Goal: Information Seeking & Learning: Learn about a topic

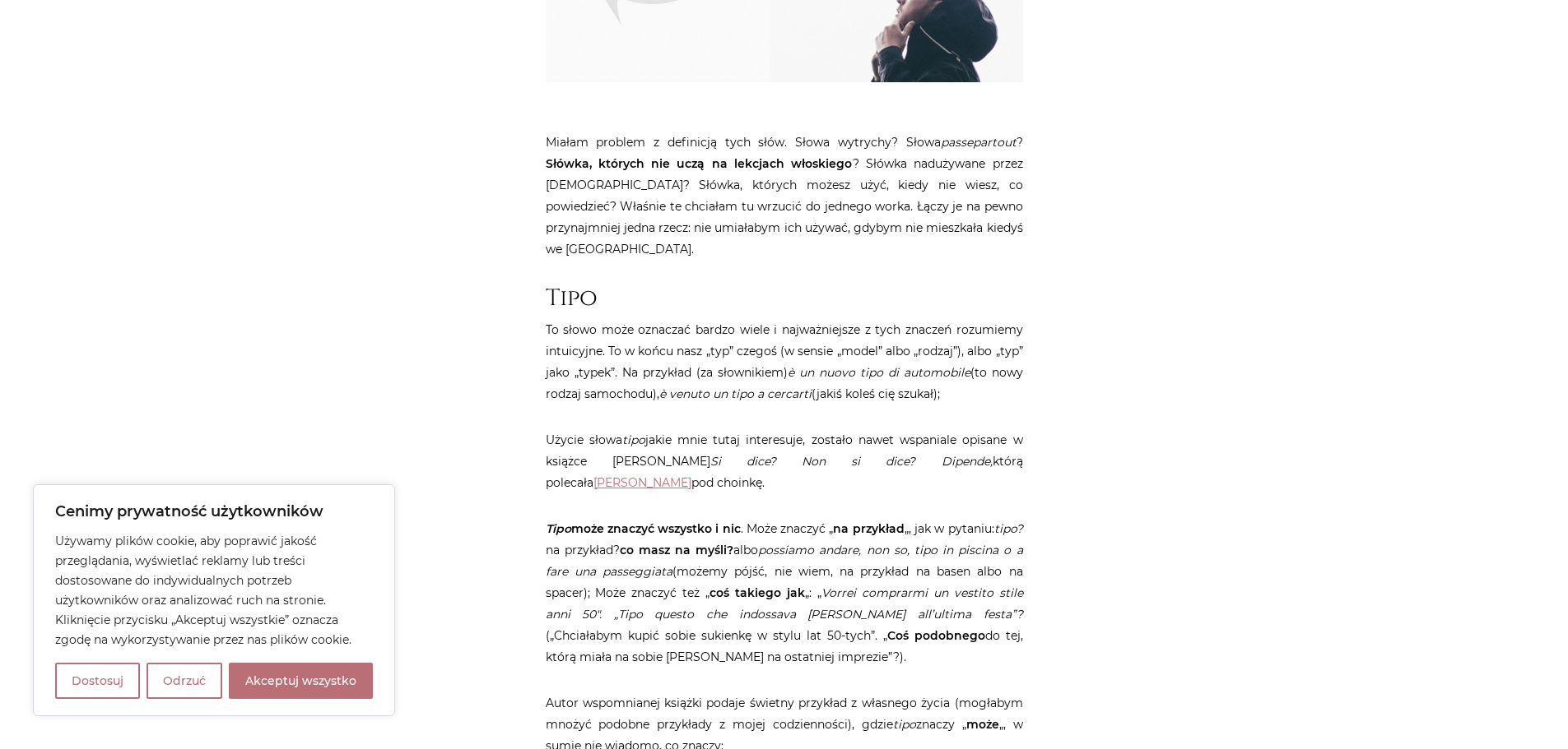
scroll to position [822, 0]
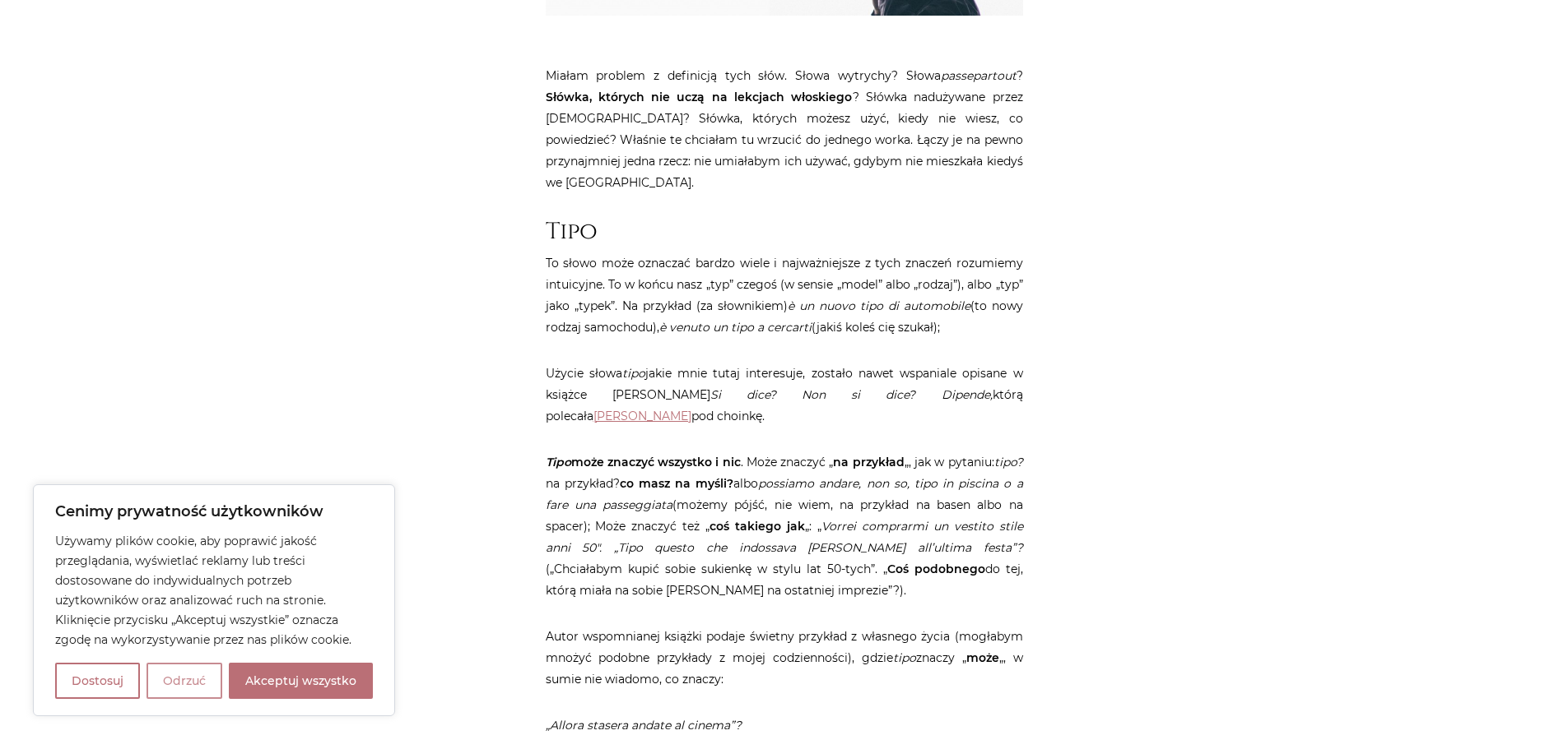
click at [191, 689] on button "Odrzuć" at bounding box center [184, 681] width 76 height 36
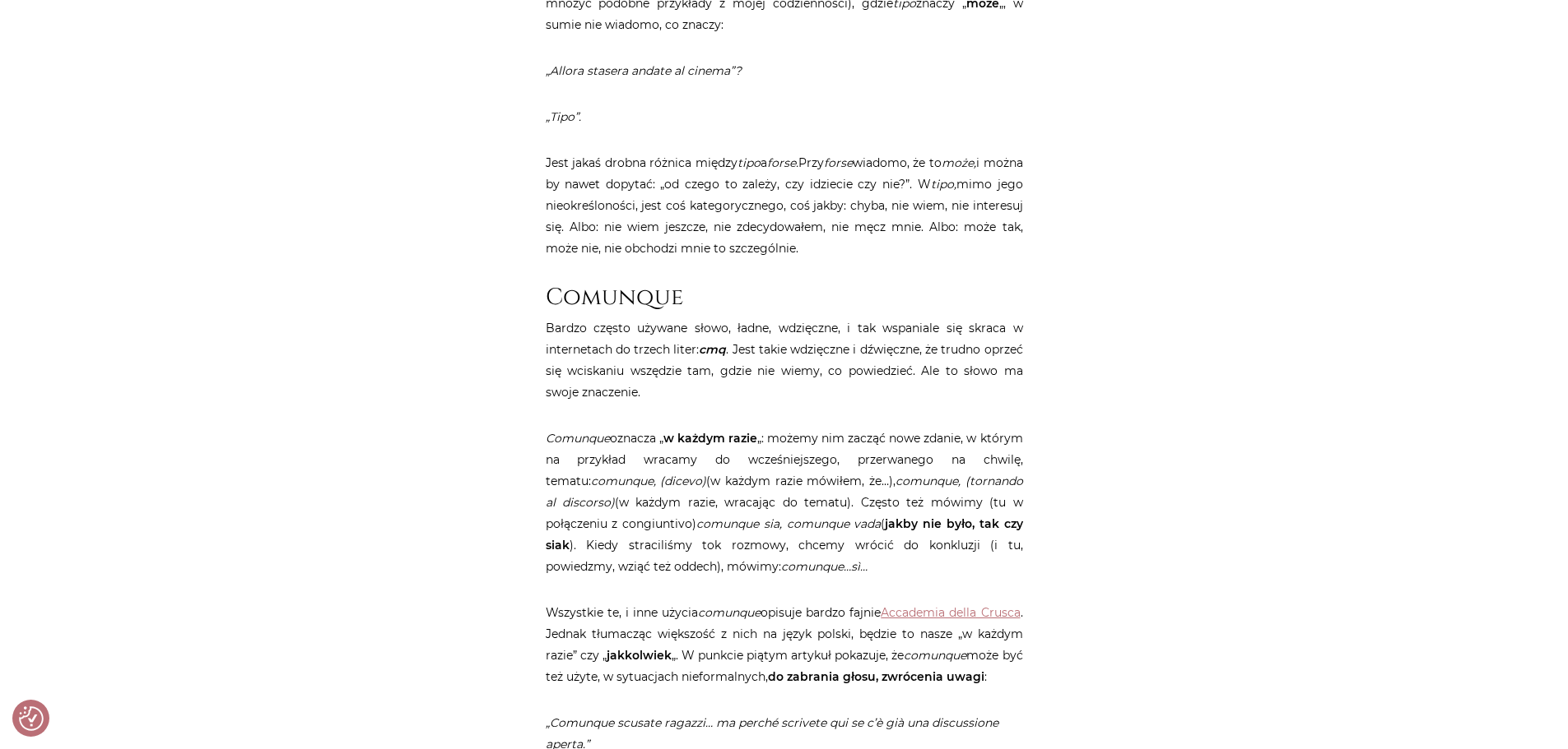
scroll to position [1480, 0]
click at [870, 178] on p "Jest jakaś drobna różnica między tipo a forse. Przy forse wiadomo, że to może, …" at bounding box center [784, 203] width 478 height 107
click at [741, 204] on p "Jest jakaś drobna różnica między tipo a forse. Przy forse wiadomo, że to może, …" at bounding box center [784, 203] width 478 height 107
click at [929, 204] on p "Jest jakaś drobna różnica między tipo a forse. Przy forse wiadomo, że to może, …" at bounding box center [784, 203] width 478 height 107
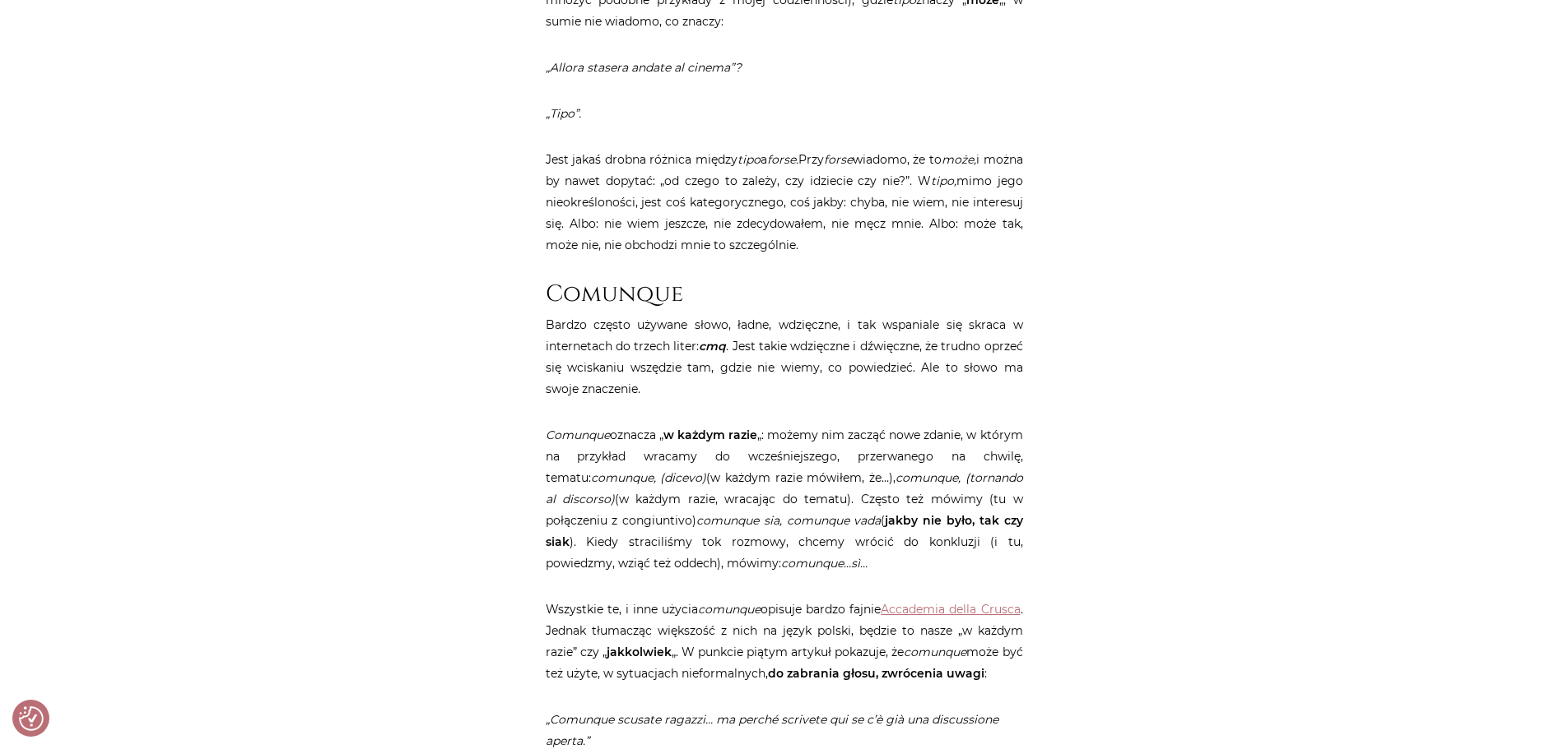
click at [645, 223] on p "Jest jakaś drobna różnica między tipo a forse. Przy forse wiadomo, że to może, …" at bounding box center [784, 203] width 478 height 107
click at [780, 230] on p "Jest jakaś drobna różnica między tipo a forse. Przy forse wiadomo, że to może, …" at bounding box center [784, 203] width 478 height 107
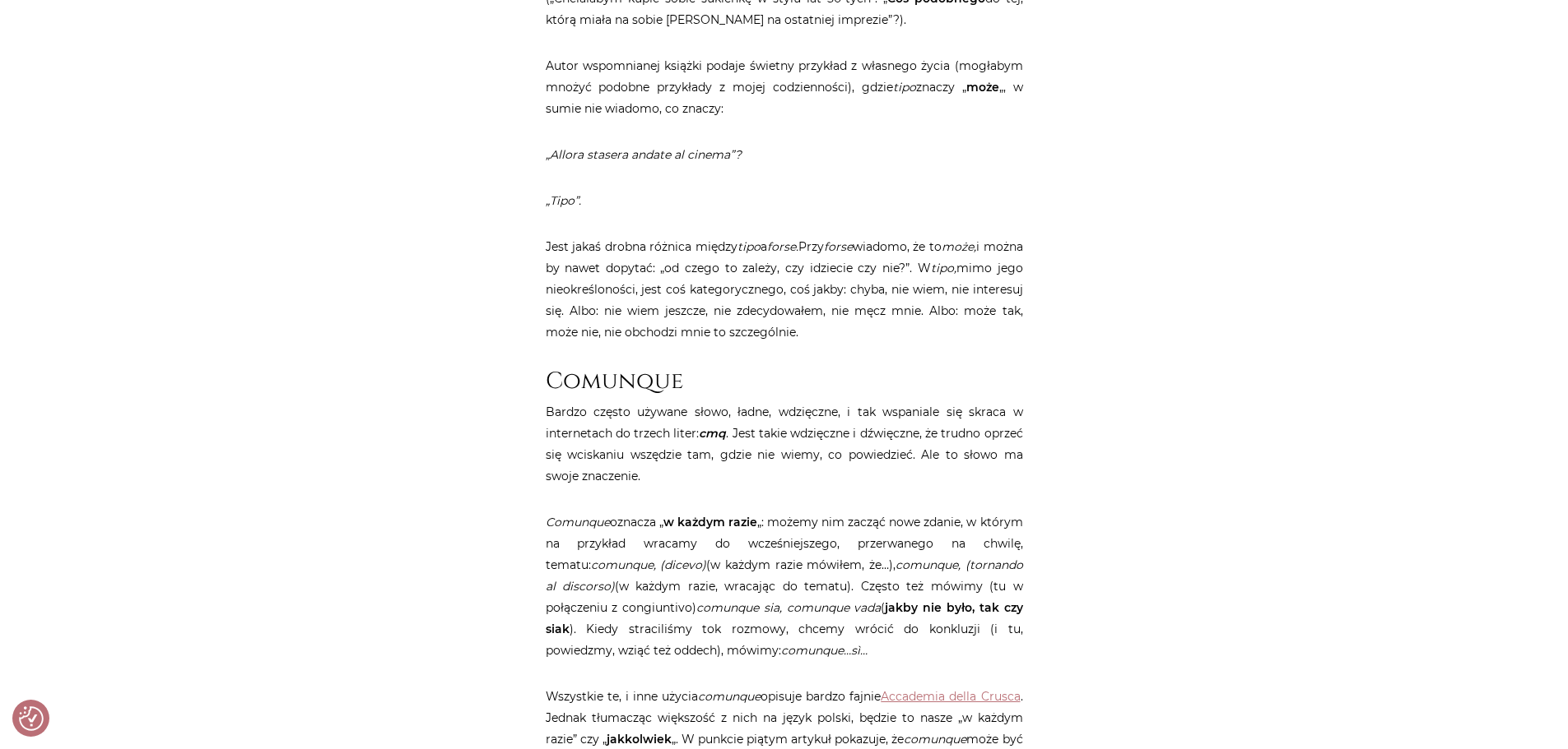
scroll to position [1399, 0]
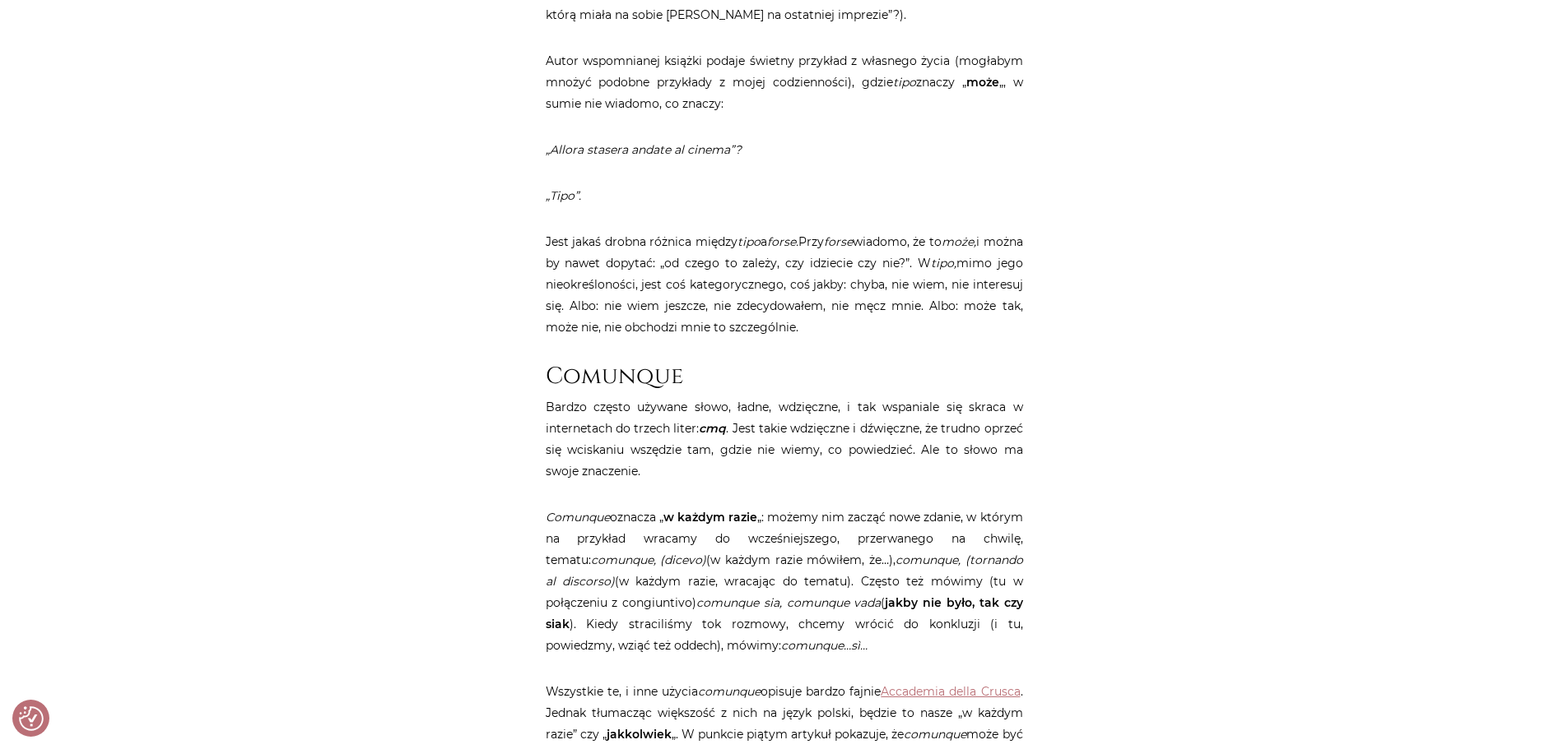
click at [832, 428] on p "Bardzo często używane słowo, ładne, wdzięczne, i tak wspaniale się skraca w int…" at bounding box center [784, 439] width 478 height 86
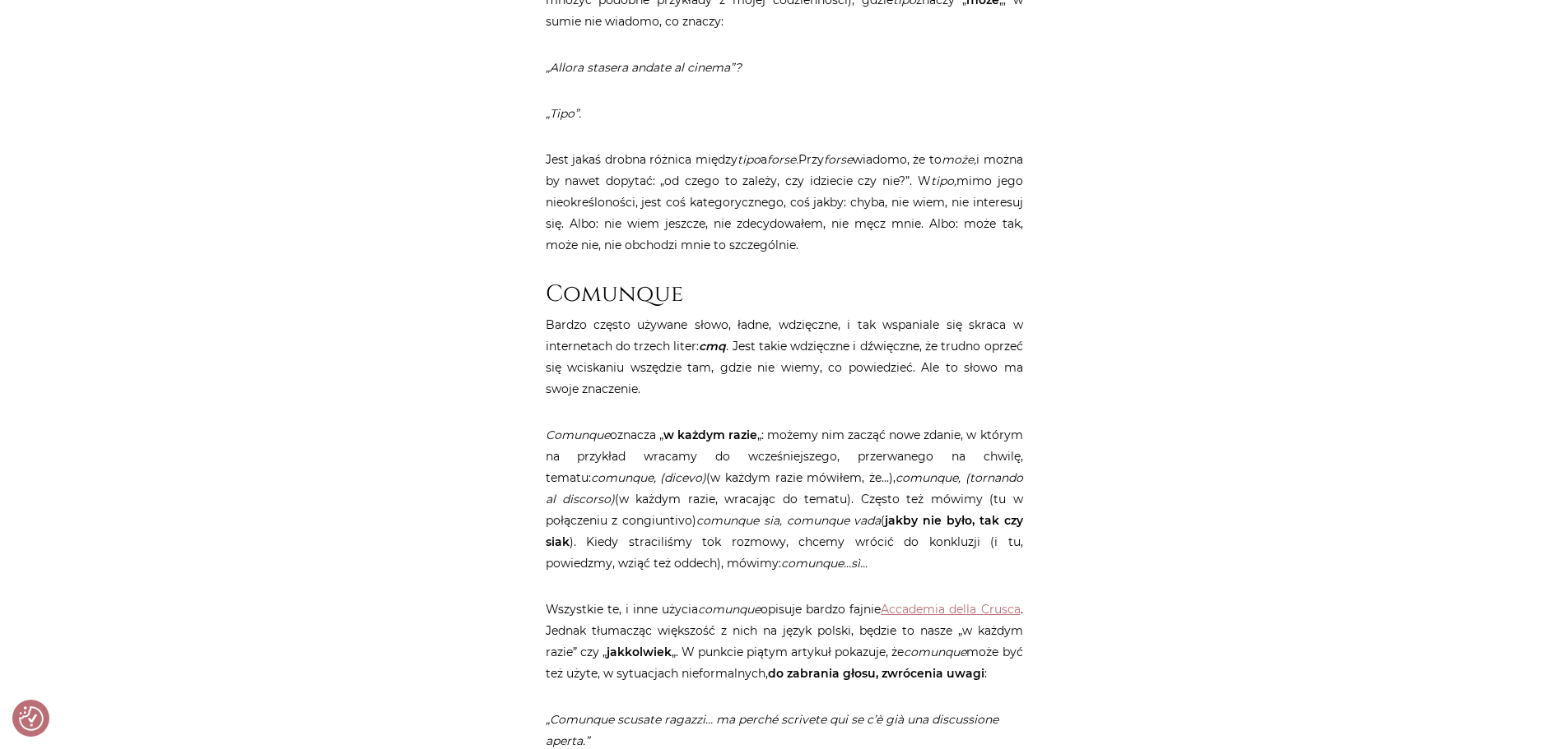
click at [947, 425] on p "Comunque oznacza „ w każdym razie „: możemy nim zacząć nowe zdanie, w którym na…" at bounding box center [784, 500] width 478 height 150
click at [765, 430] on p "Comunque oznacza „ w każdym razie „: możemy nim zacząć nowe zdanie, w którym na…" at bounding box center [784, 500] width 478 height 150
click at [712, 466] on p "Comunque oznacza „ w każdym razie „: możemy nim zacząć nowe zdanie, w którym na…" at bounding box center [784, 500] width 478 height 150
click at [820, 461] on p "Comunque oznacza „ w każdym razie „: możemy nim zacząć nowe zdanie, w którym na…" at bounding box center [784, 500] width 478 height 150
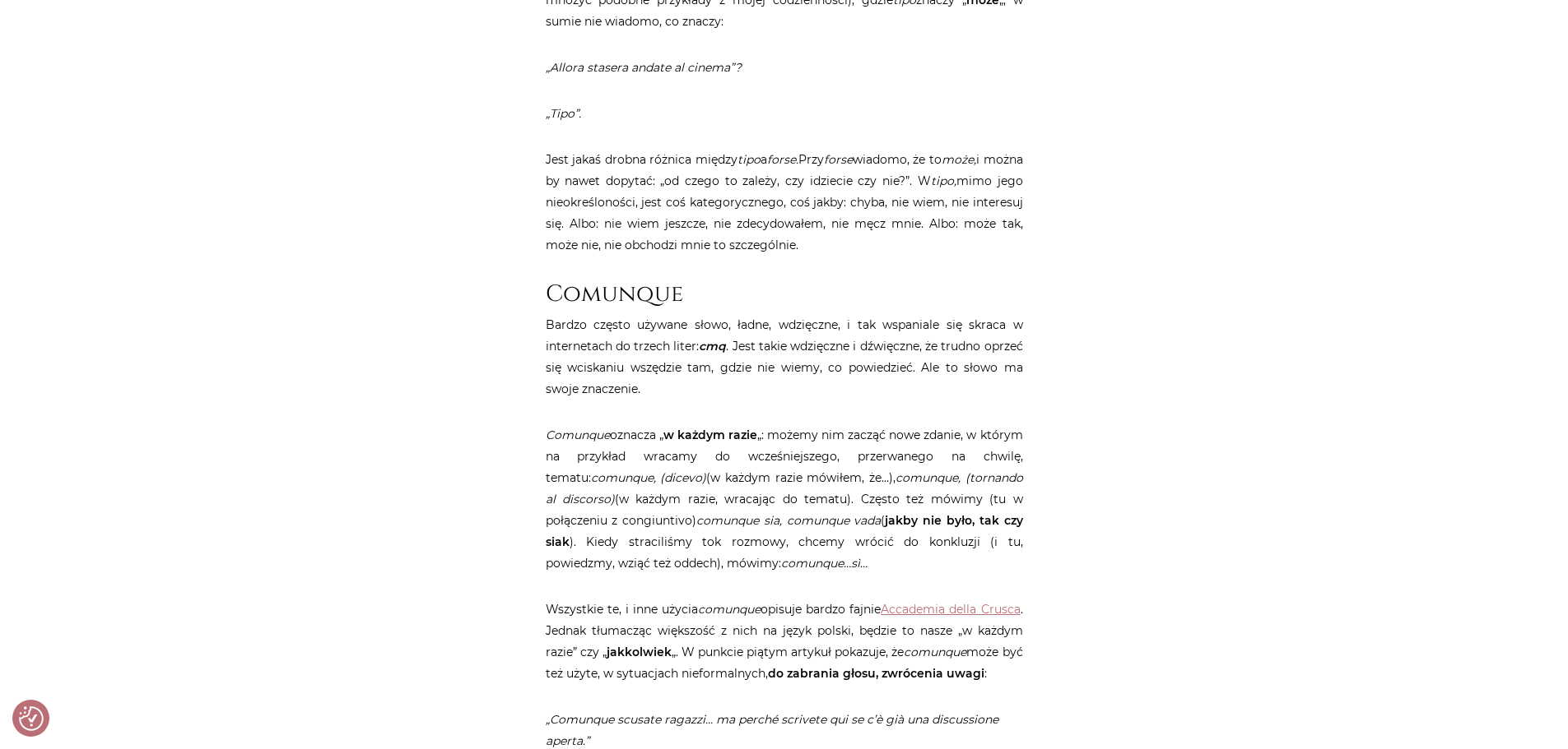
click at [993, 470] on em "comunque, (tornando al discorso)" at bounding box center [784, 488] width 478 height 36
click at [812, 476] on p "Comunque oznacza „ w każdym razie „: możemy nim zacząć nowe zdanie, w którym na…" at bounding box center [784, 500] width 478 height 150
click at [669, 493] on p "Comunque oznacza „ w każdym razie „: możemy nim zacząć nowe zdanie, w którym na…" at bounding box center [784, 500] width 478 height 150
click at [747, 513] on em "comunque sia, comunque vada" at bounding box center [787, 520] width 184 height 15
click at [822, 513] on em "comunque sia, comunque vada" at bounding box center [787, 520] width 184 height 15
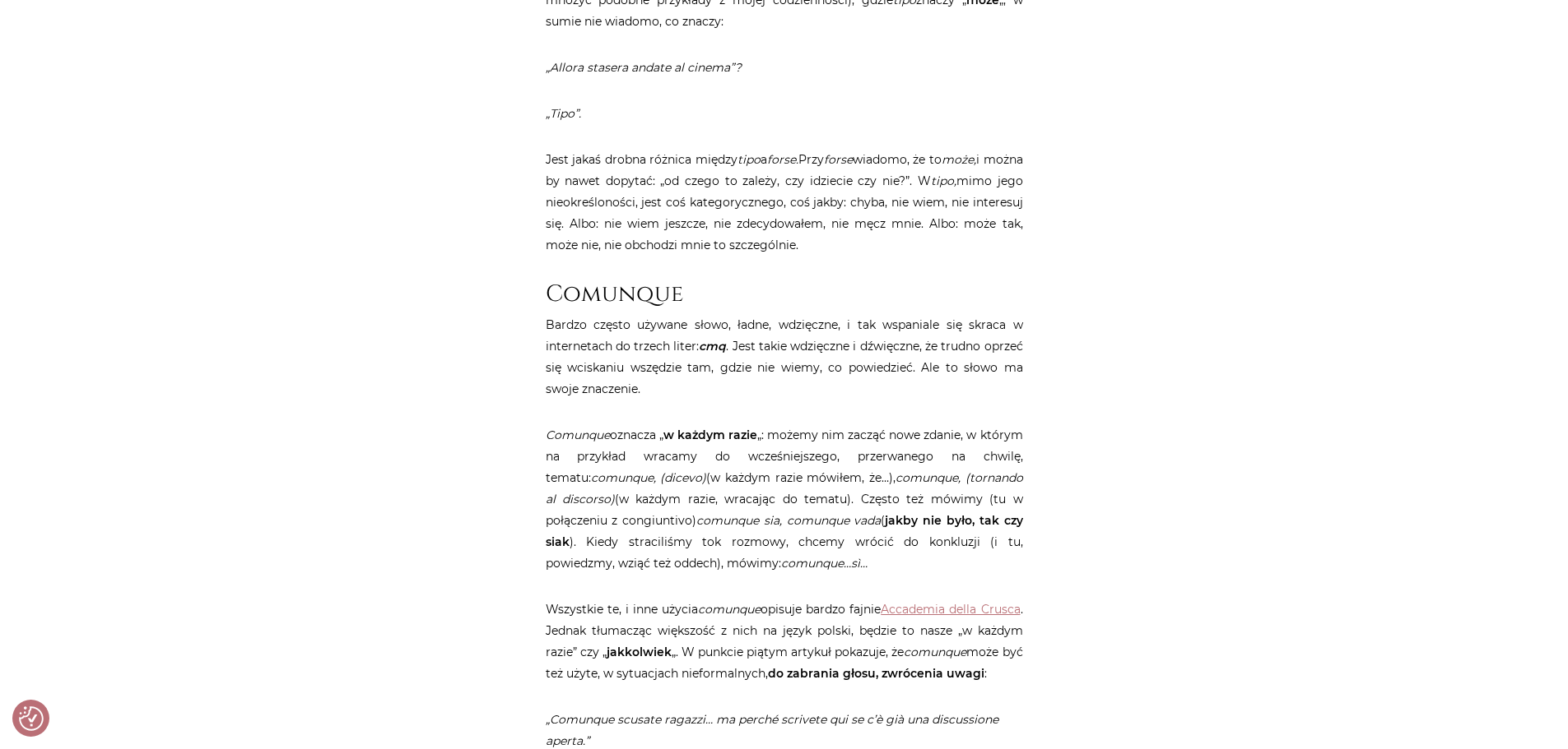
click at [953, 513] on strong "jakby nie było, tak czy siak" at bounding box center [784, 531] width 478 height 36
click at [813, 513] on em "comunque sia, comunque vada" at bounding box center [787, 520] width 184 height 15
click at [684, 498] on p "Comunque oznacza „ w każdym razie „: możemy nim zacząć nowe zdanie, w którym na…" at bounding box center [784, 500] width 478 height 150
drag, startPoint x: 689, startPoint y: 498, endPoint x: 624, endPoint y: 505, distance: 65.4
click at [624, 505] on p "Comunque oznacza „ w każdym razie „: możemy nim zacząć nowe zdanie, w którym na…" at bounding box center [784, 500] width 478 height 150
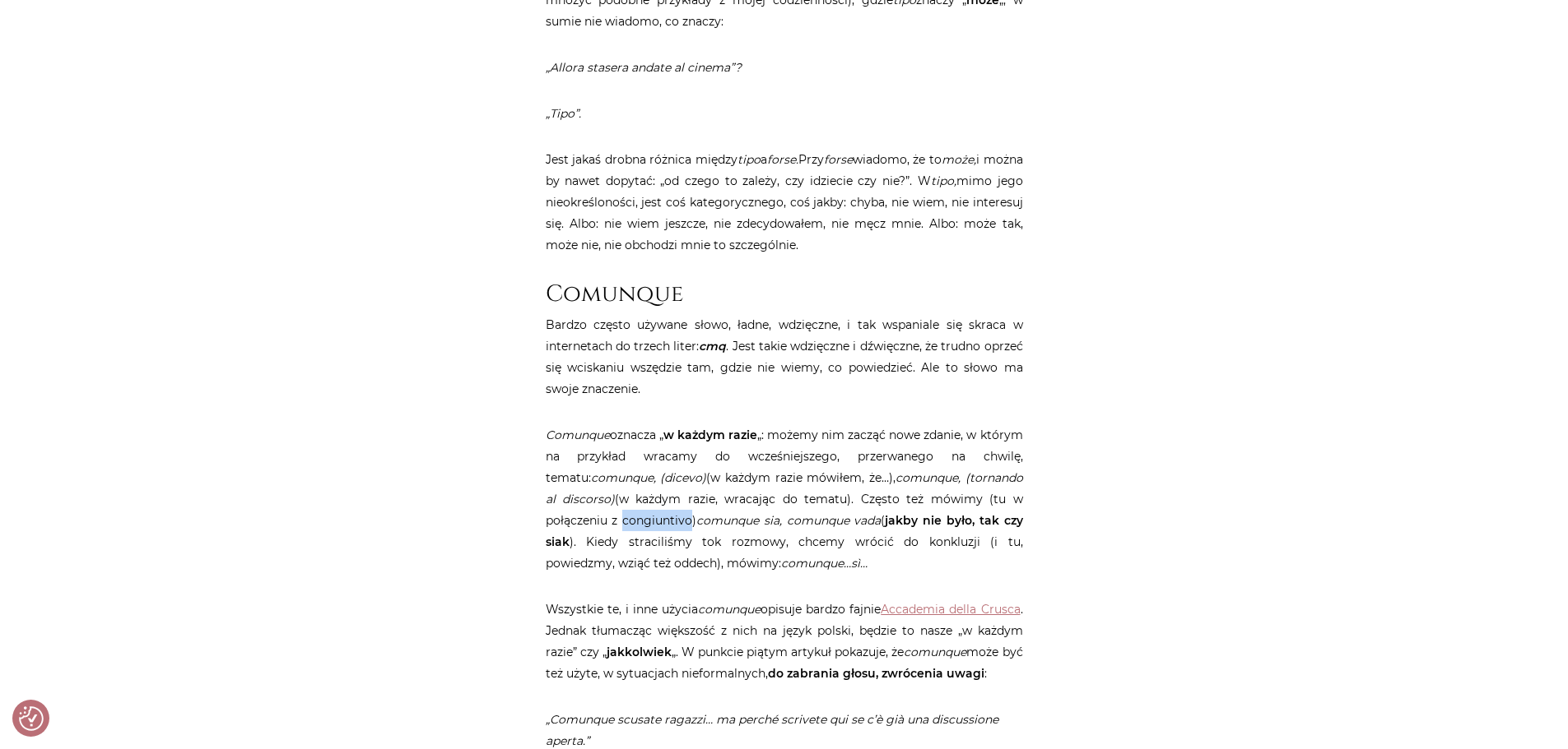
copy p "congiuntivo"
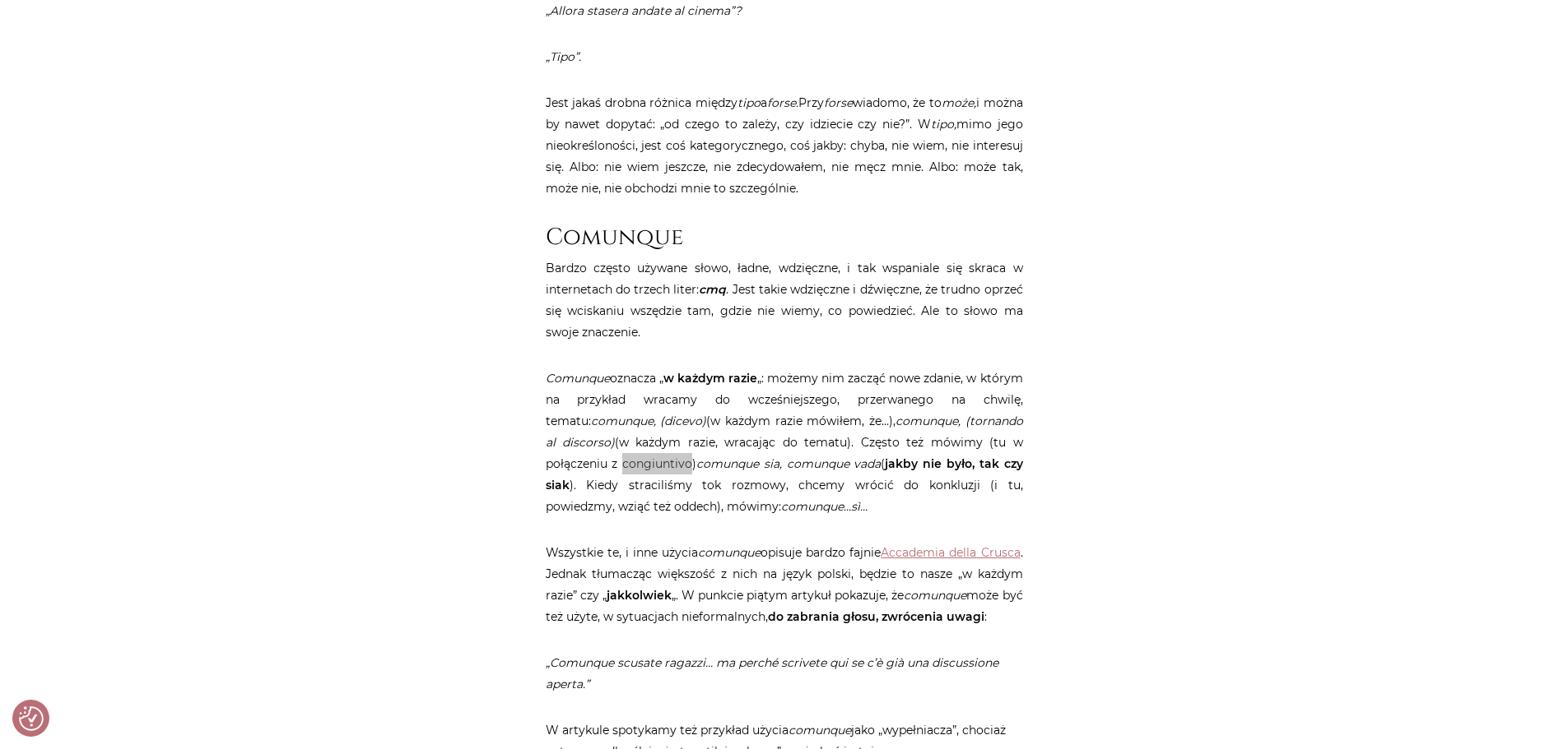
scroll to position [1562, 0]
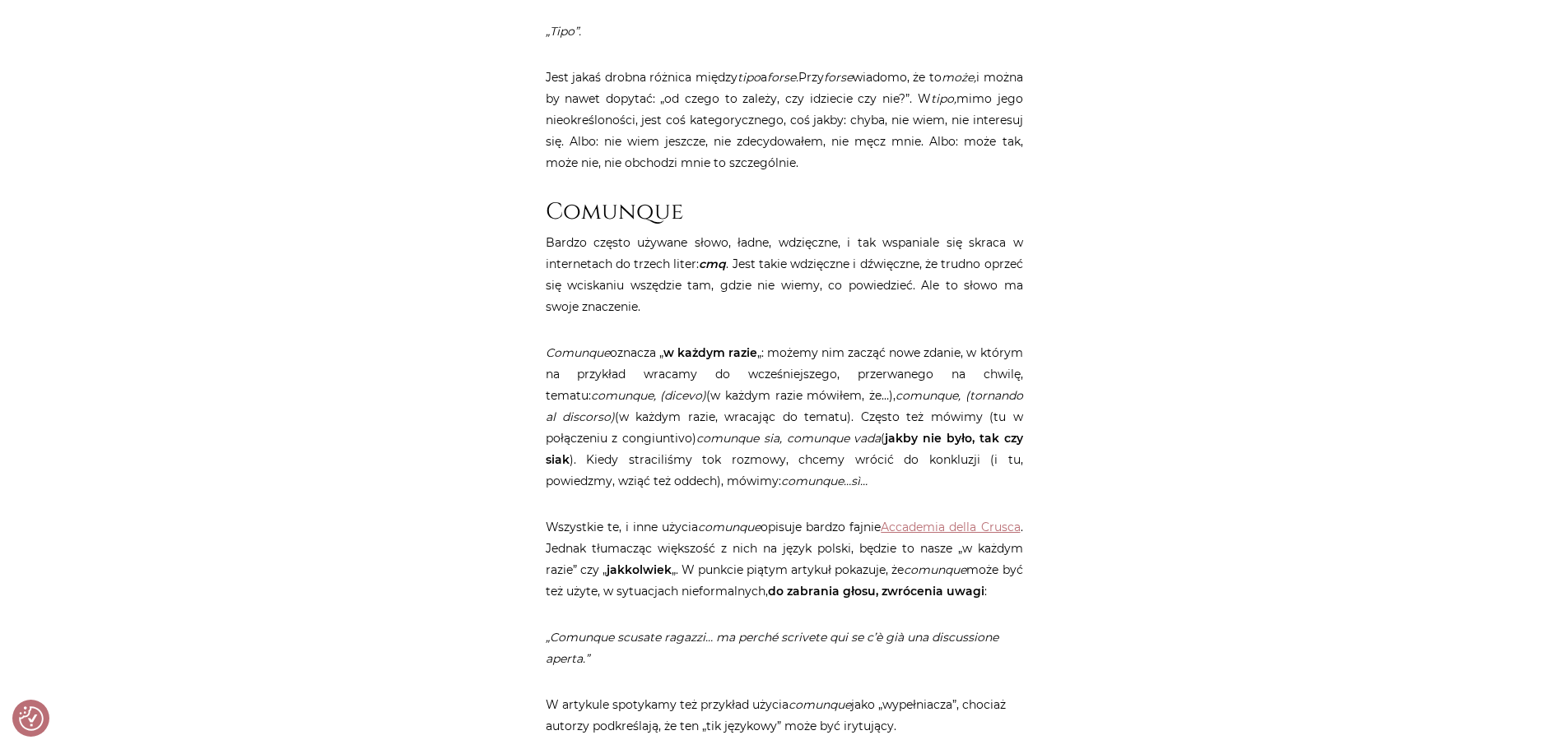
click at [754, 272] on p "Bardzo często używane słowo, ładne, wdzięczne, i tak wspaniale się skraca w int…" at bounding box center [784, 275] width 478 height 86
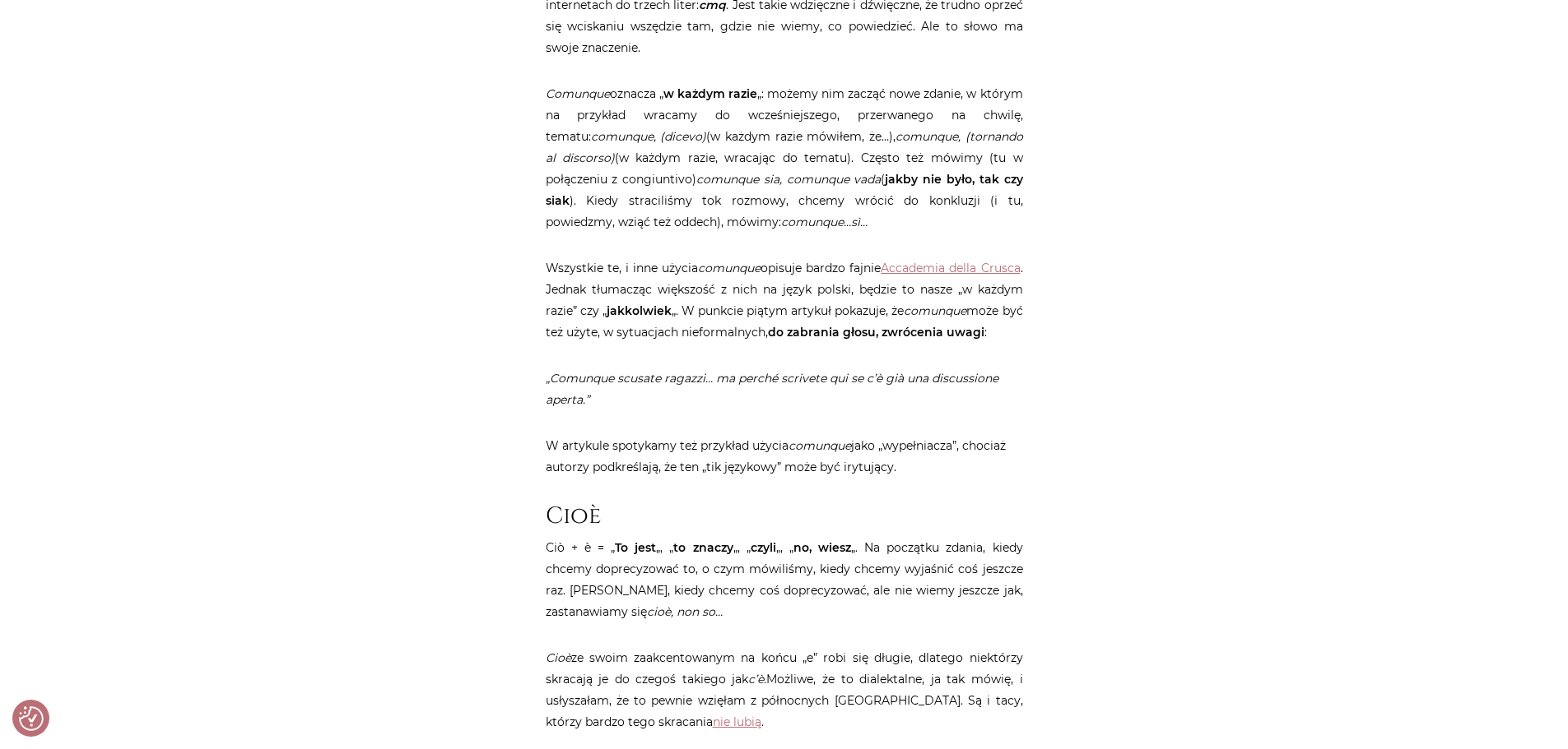
scroll to position [2139, 0]
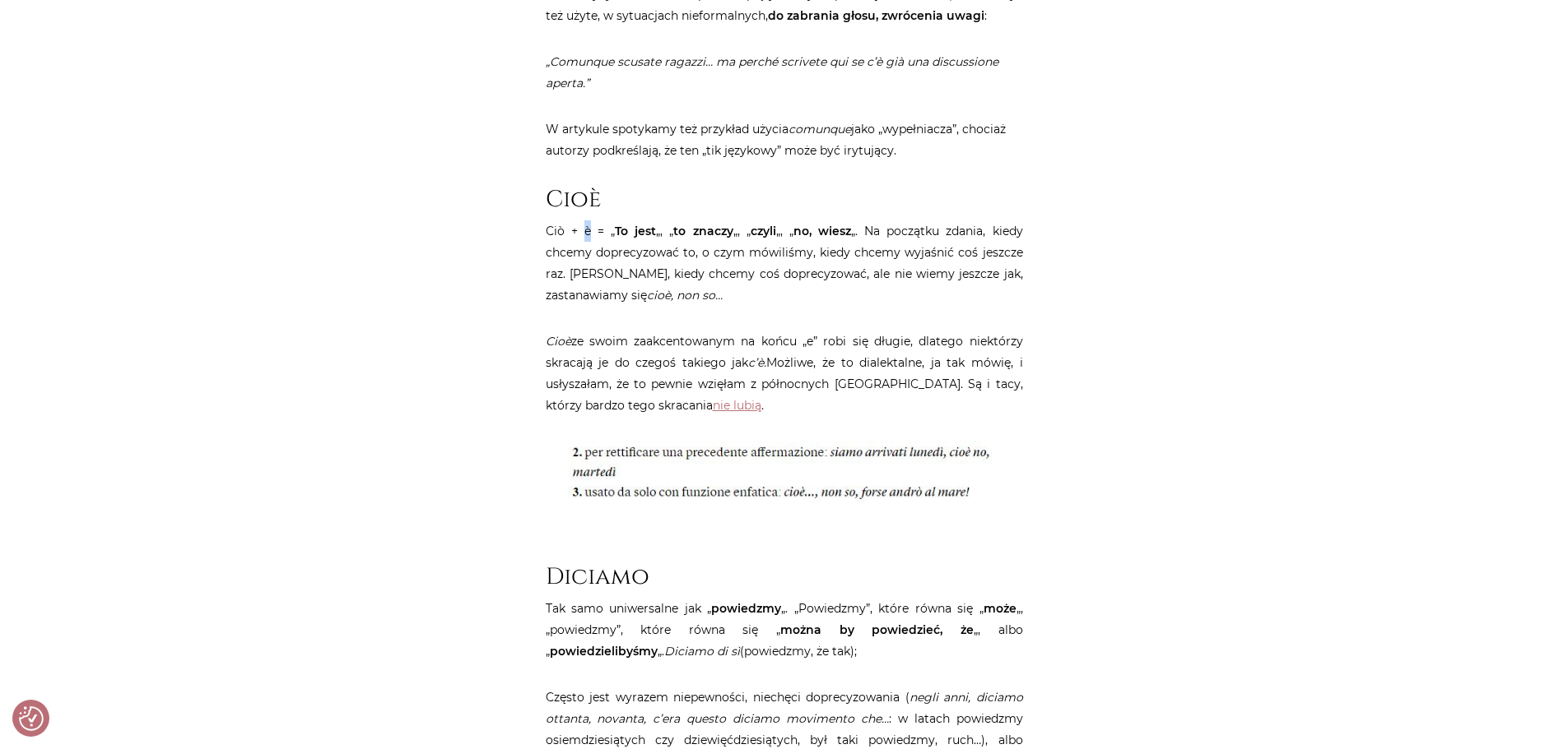
click at [585, 232] on p "Ciò + è = „ To jest „, „ to znaczy „, „ czyli „, „ no, wiesz „. Na początku zda…" at bounding box center [784, 263] width 478 height 86
copy p "è"
click at [811, 256] on p "Ciò + è = „ To jest „, „ to znaczy „, „ czyli „, „ no, wiesz „. Na początku zda…" at bounding box center [784, 263] width 478 height 86
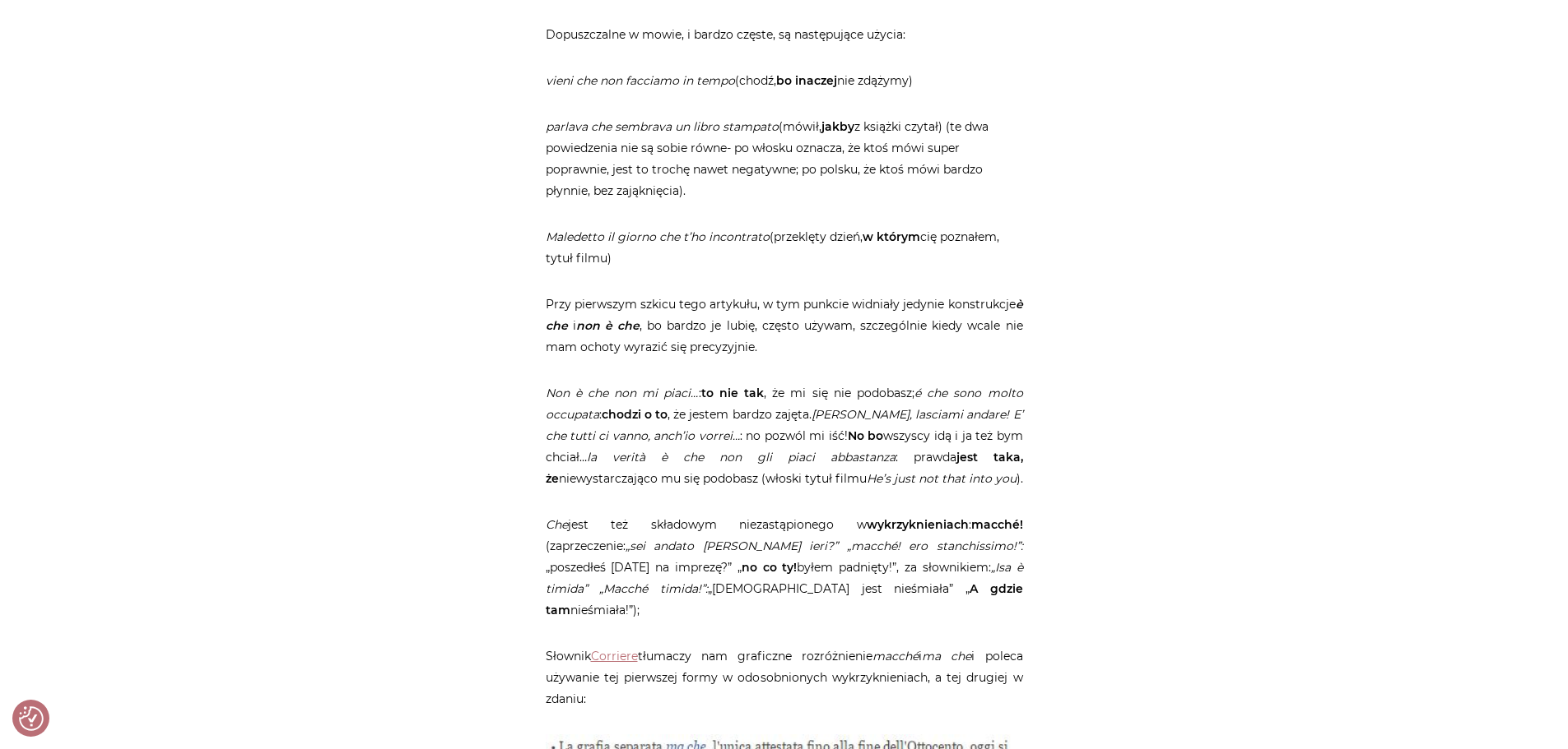
scroll to position [3619, 0]
